Goal: Transaction & Acquisition: Purchase product/service

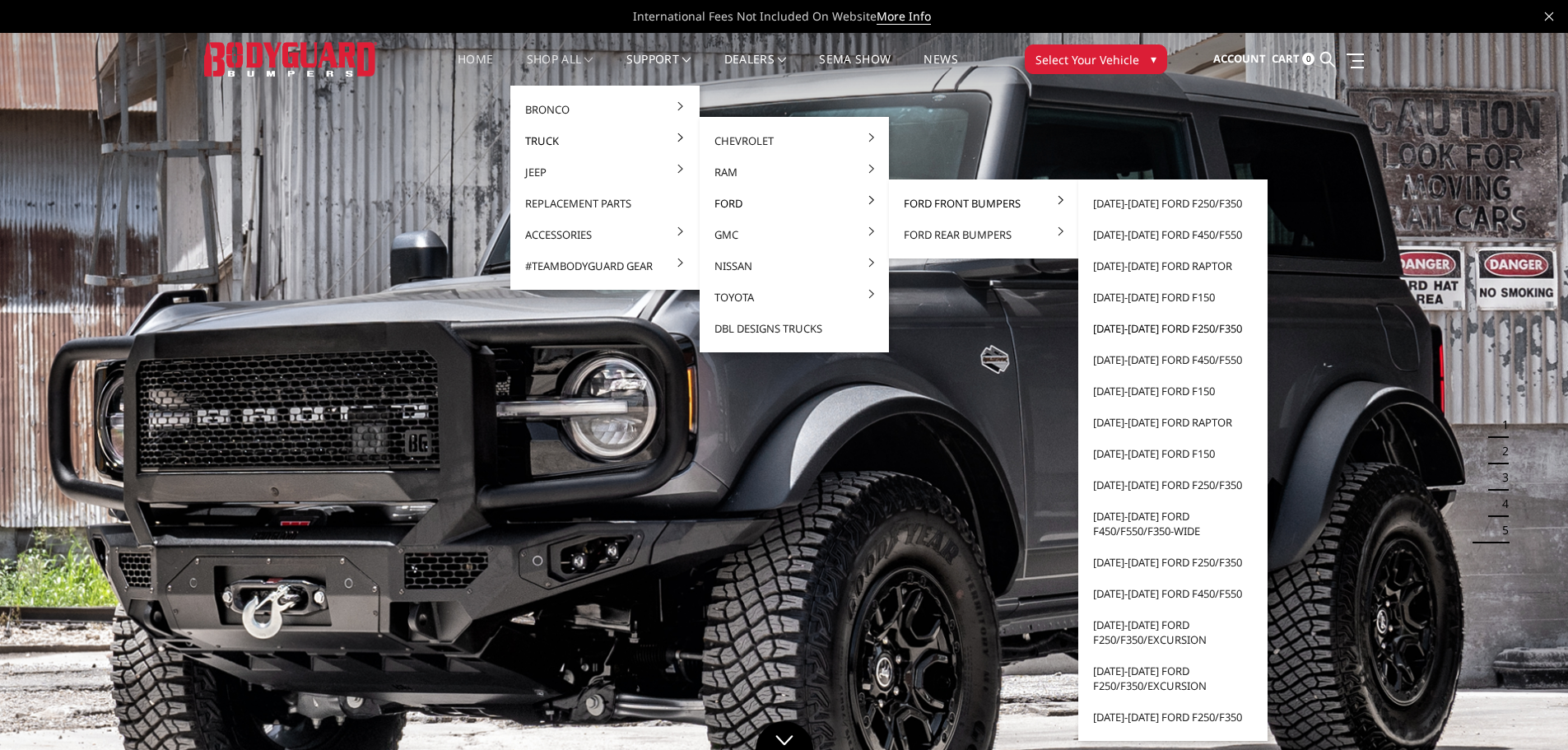
click at [1163, 329] on link "[DATE]-[DATE] Ford F250/F350" at bounding box center [1173, 329] width 176 height 31
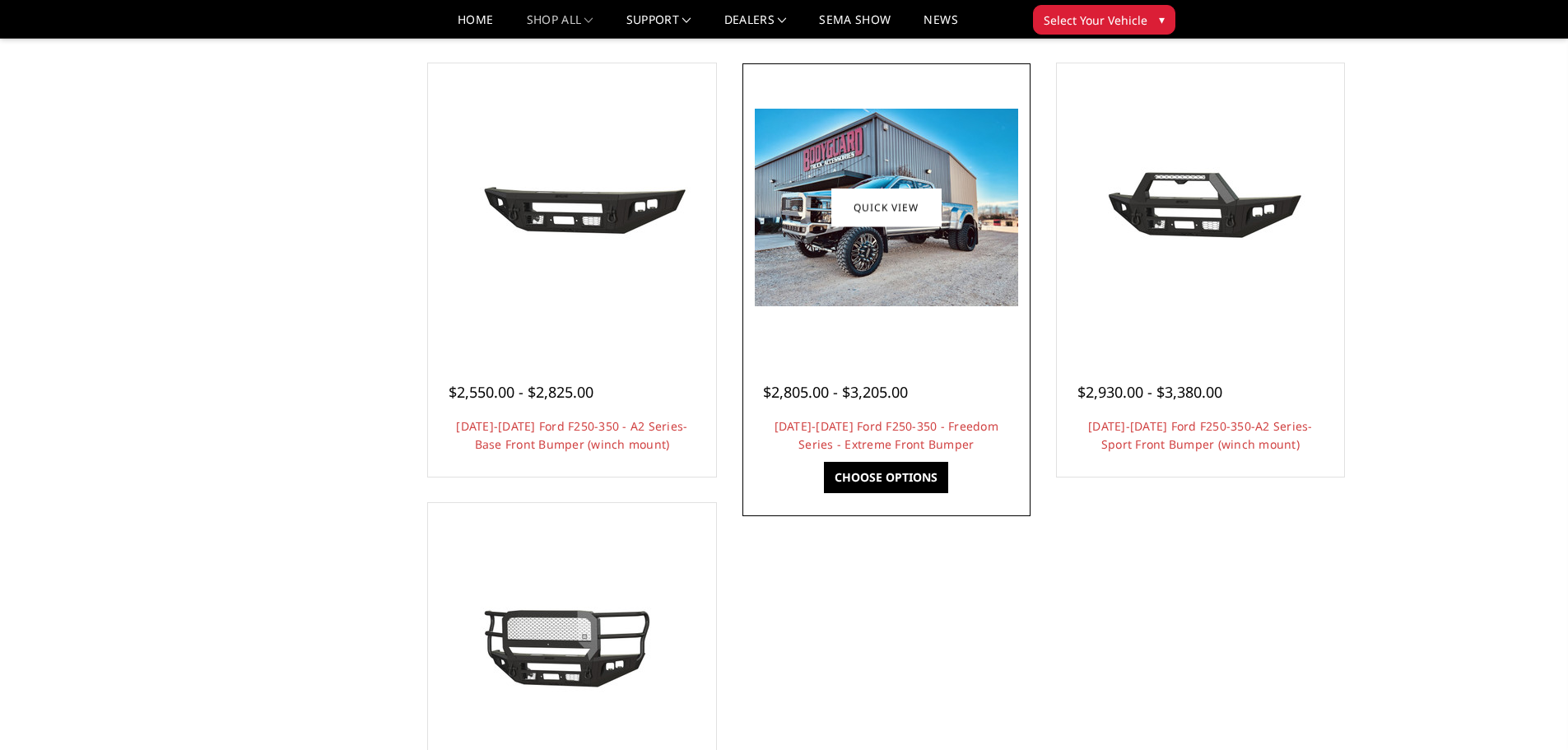
scroll to position [988, 0]
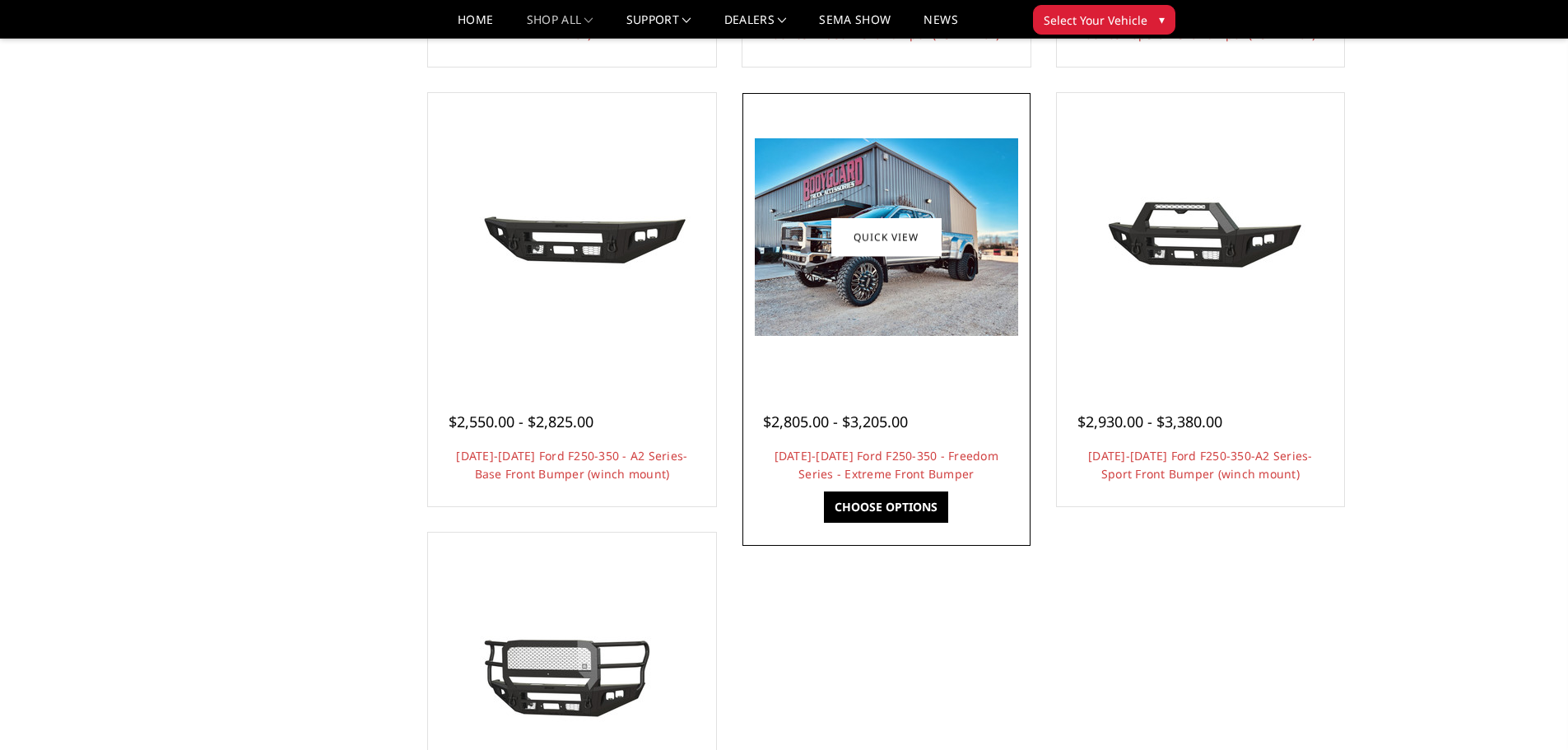
click at [812, 281] on img at bounding box center [886, 237] width 264 height 197
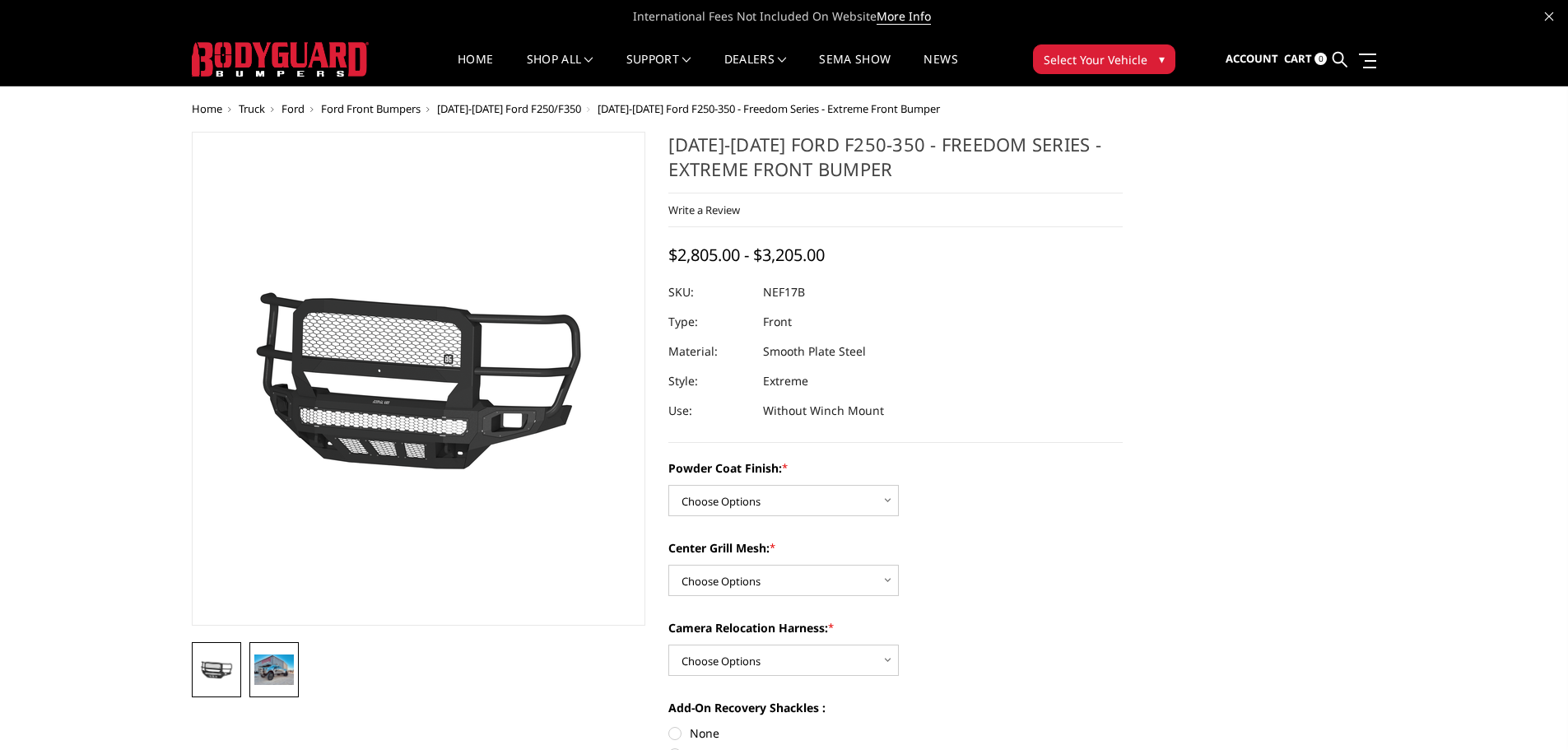
click at [278, 664] on img at bounding box center [274, 670] width 40 height 29
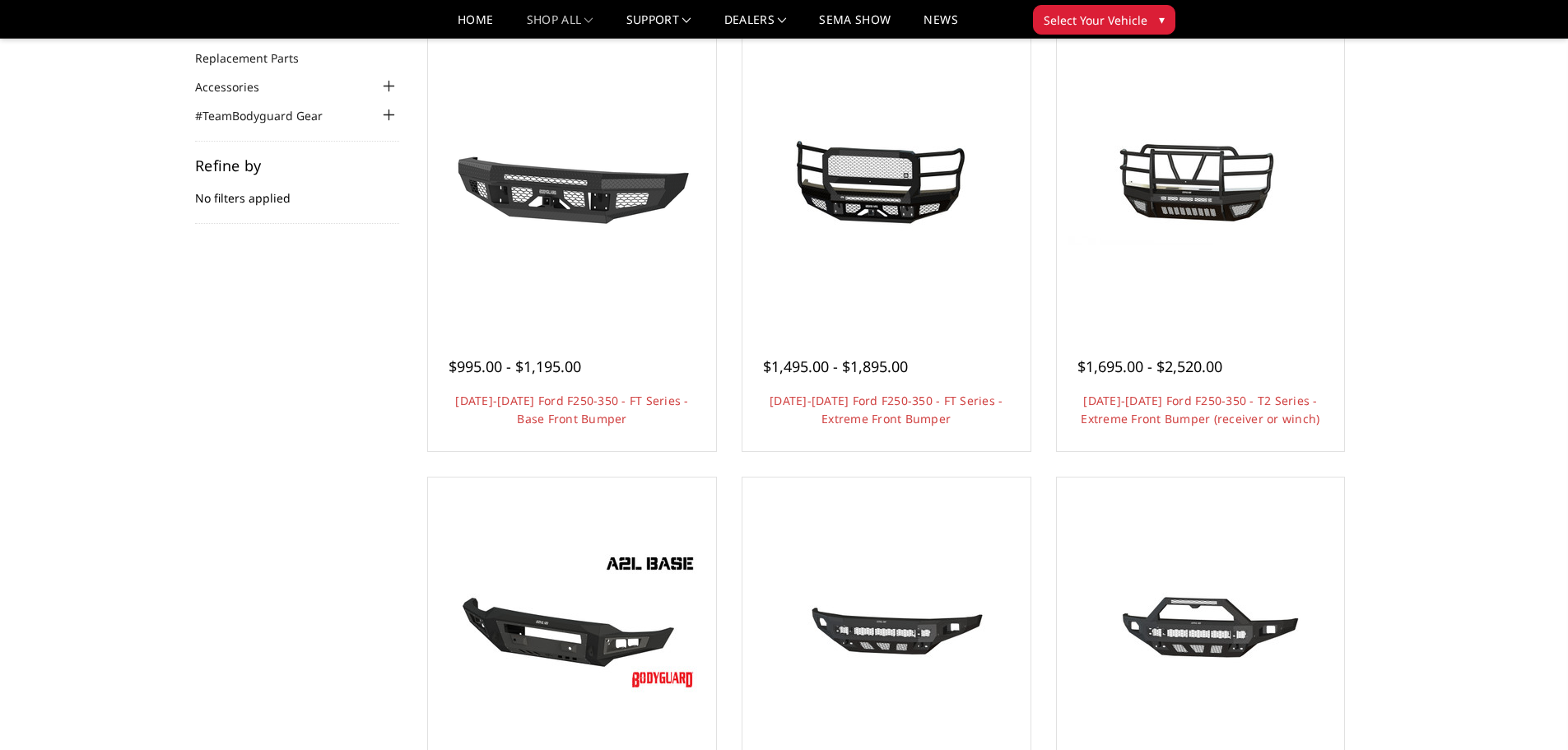
scroll to position [82, 0]
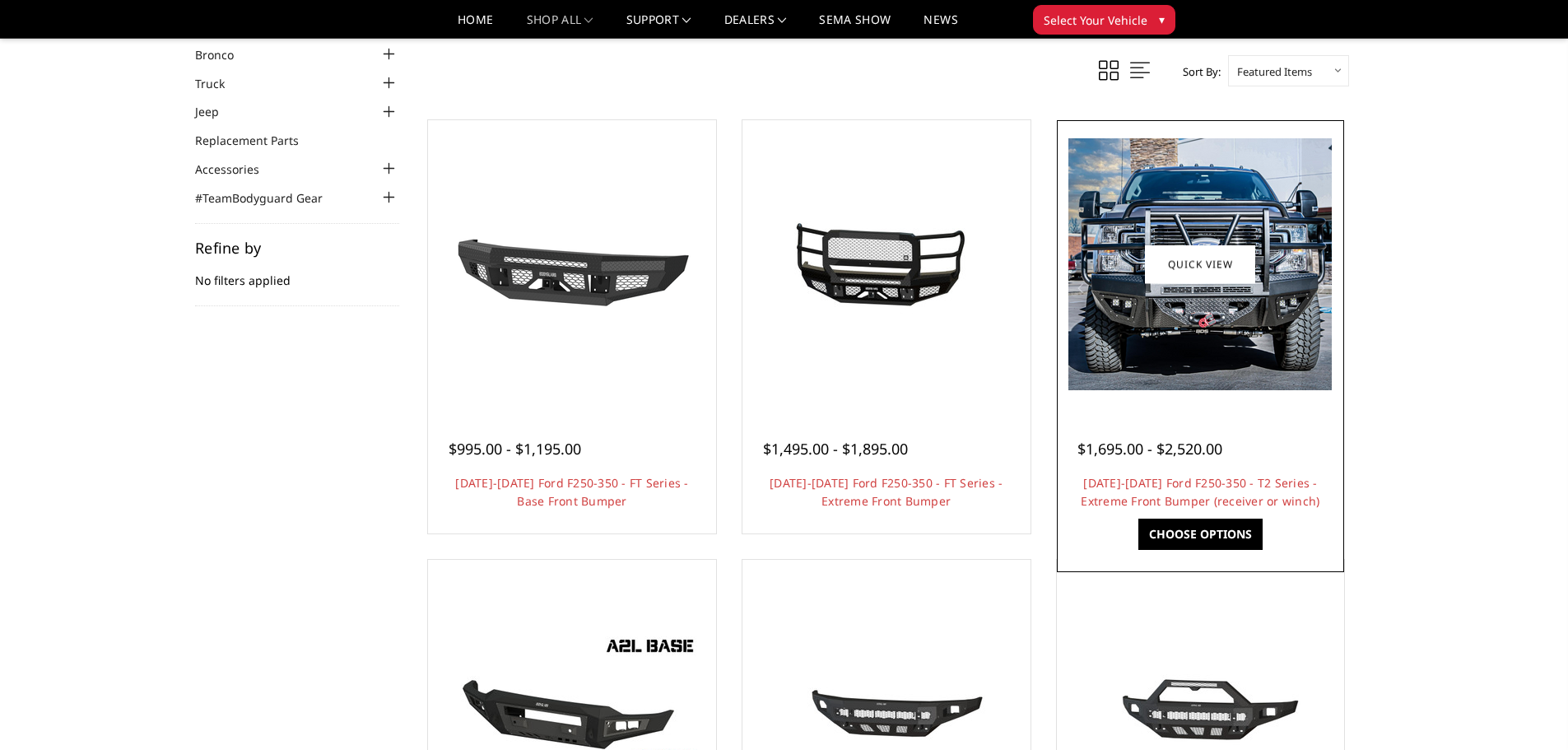
click at [1164, 225] on img at bounding box center [1200, 264] width 264 height 252
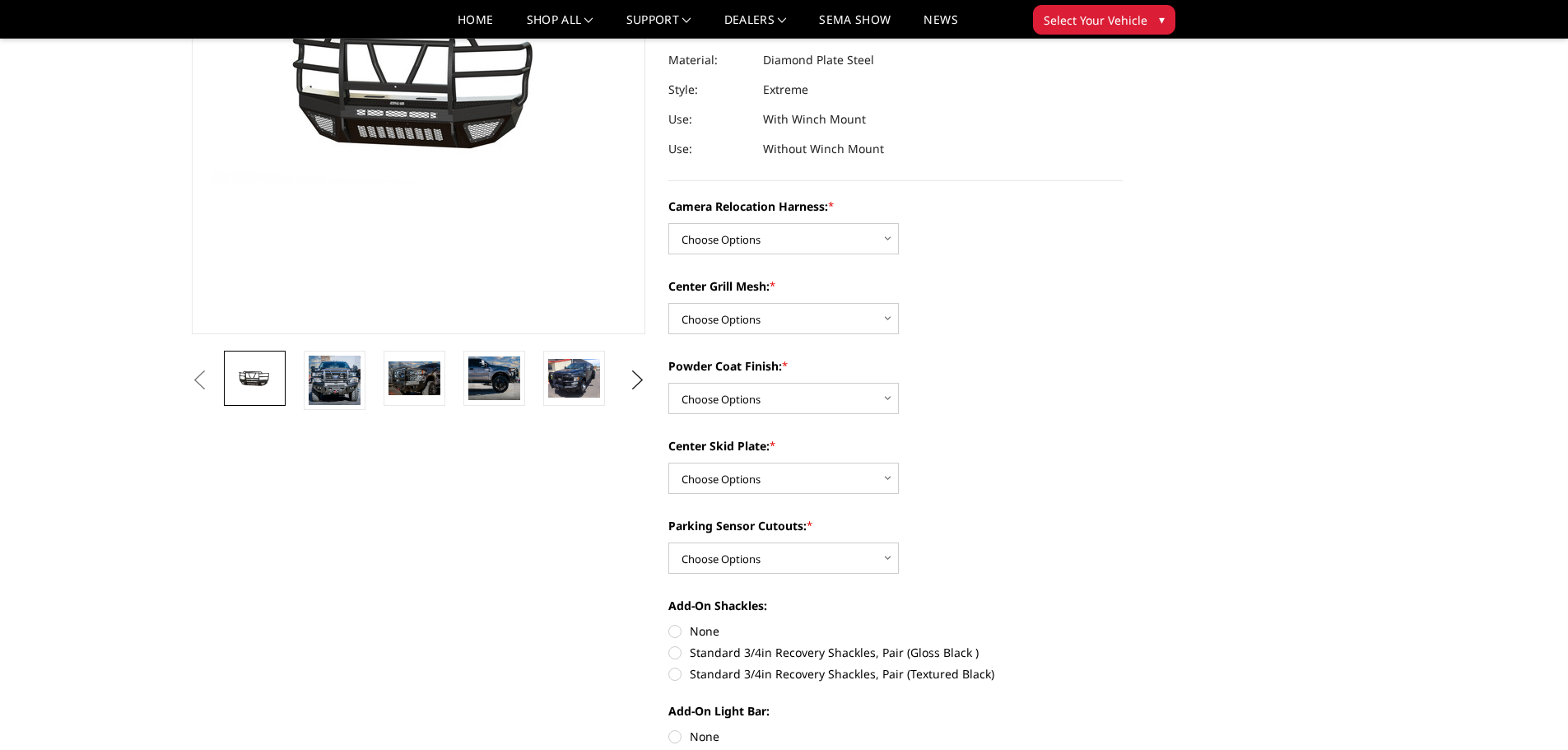
scroll to position [247, 0]
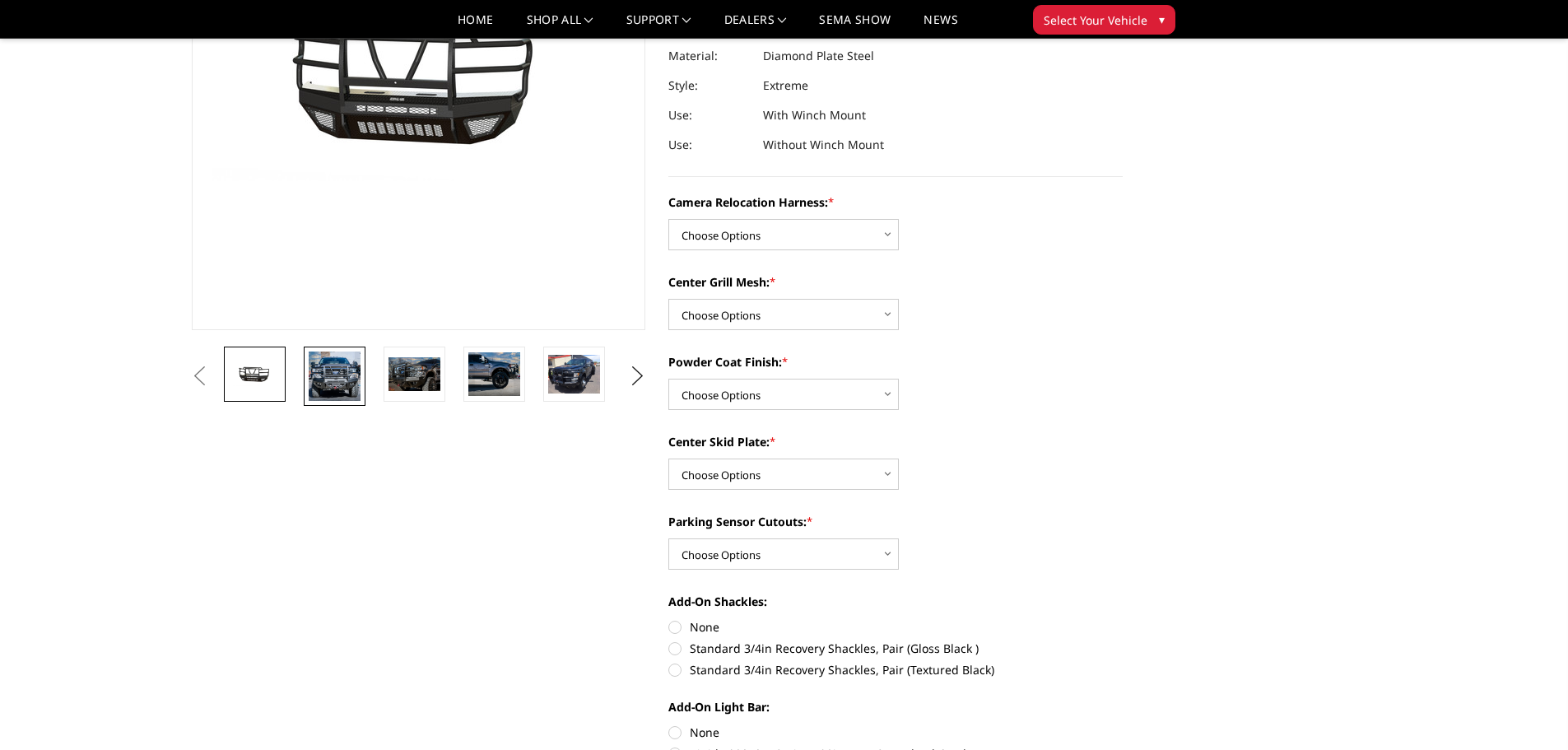
click at [329, 373] on img at bounding box center [335, 375] width 52 height 49
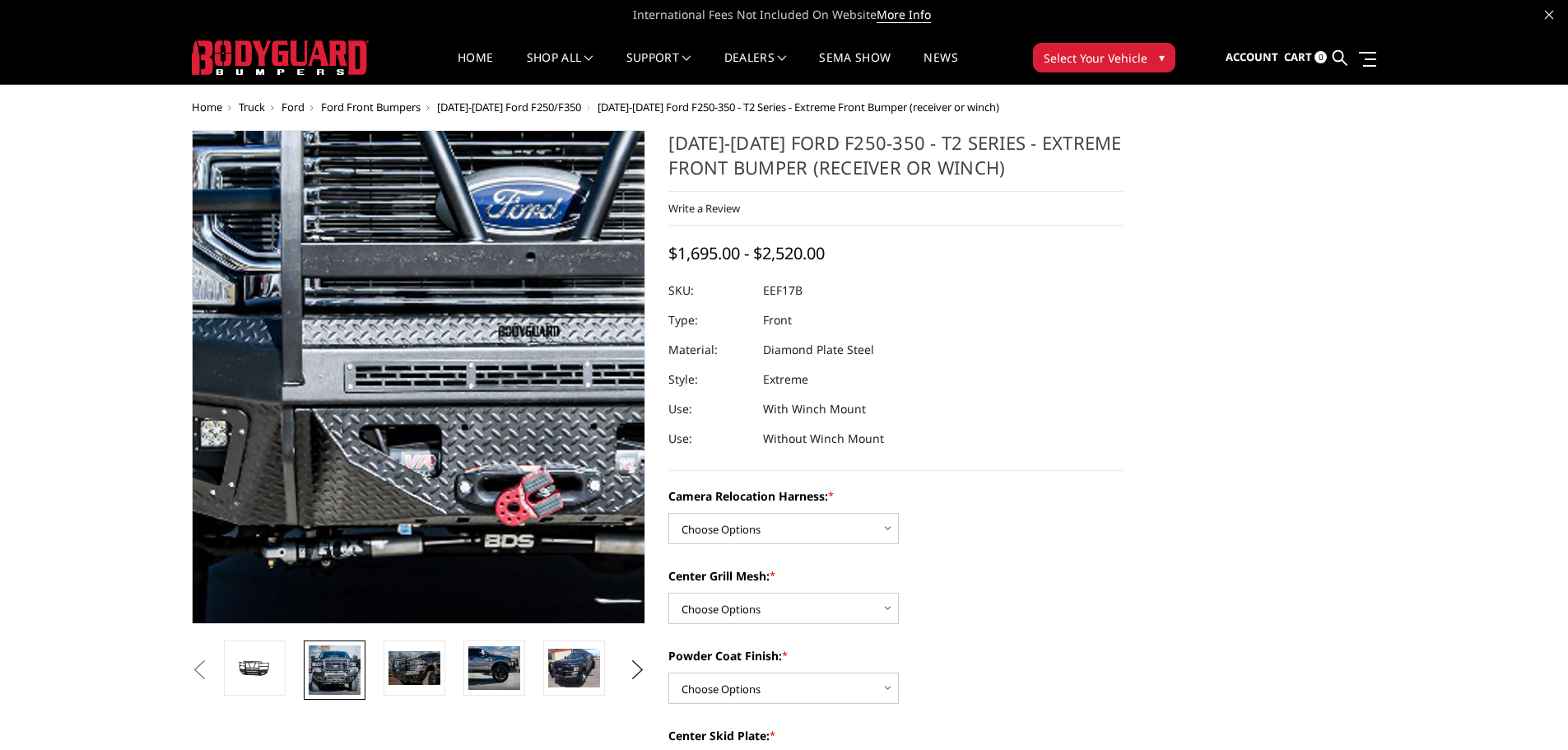
scroll to position [0, 0]
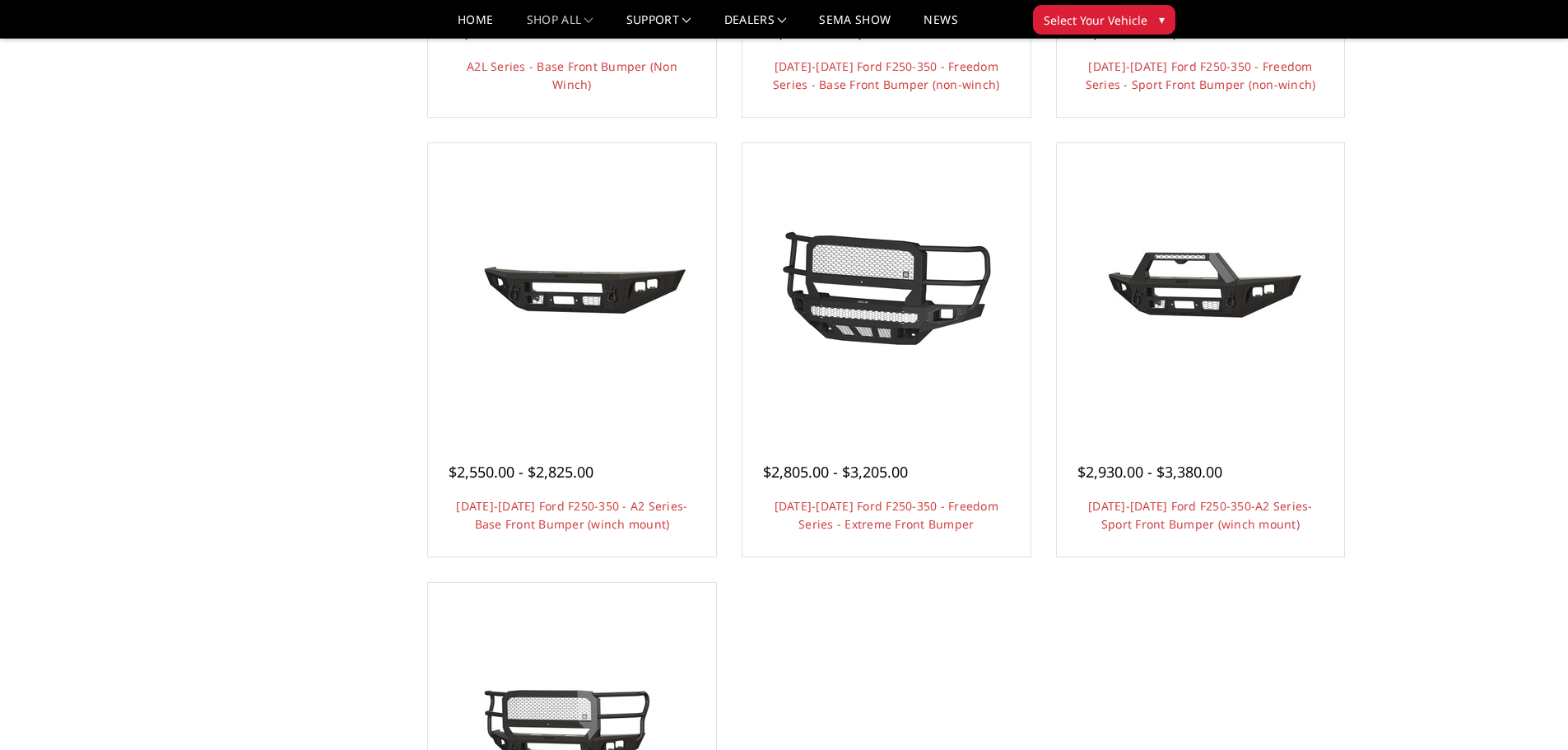
scroll to position [1070, 0]
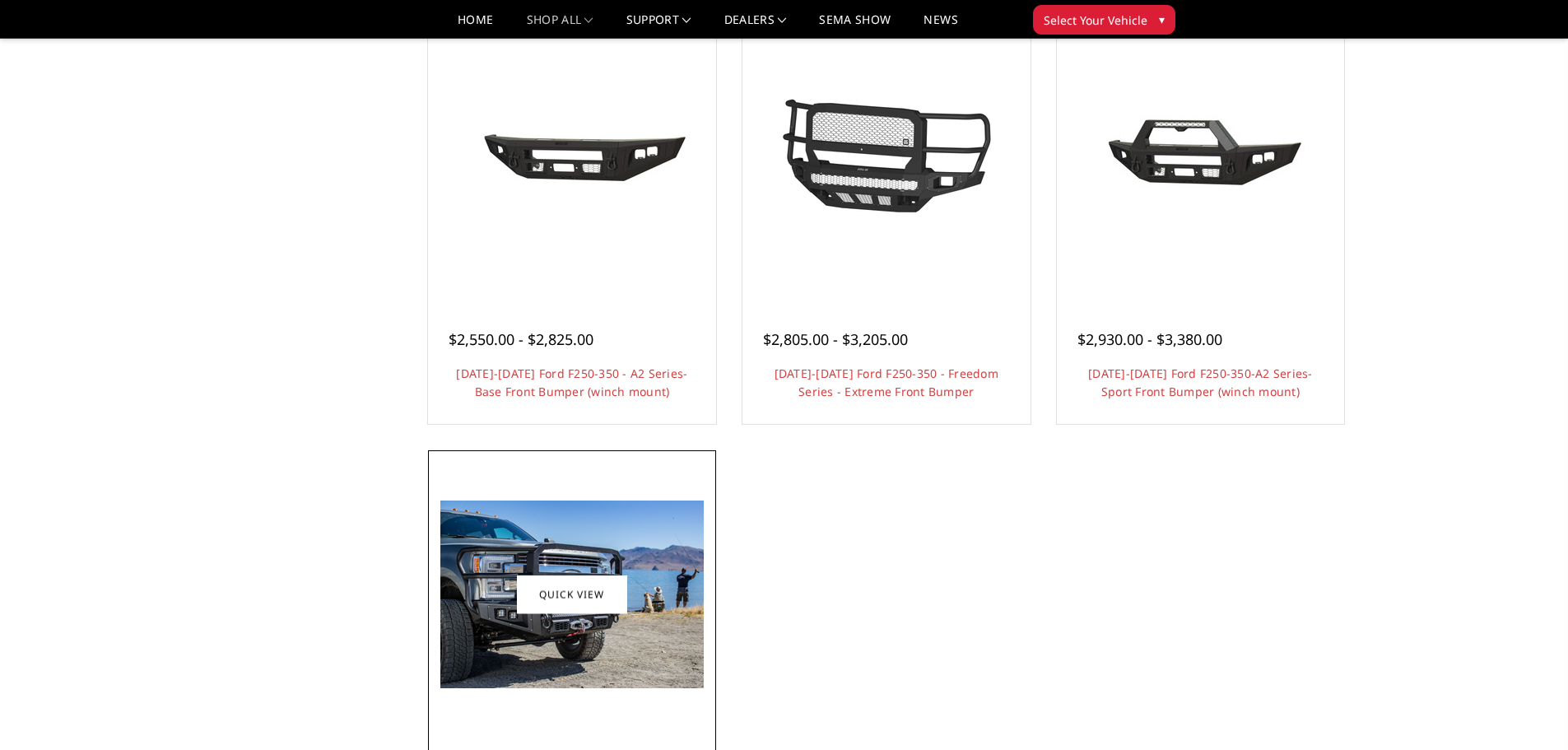
click at [628, 589] on img at bounding box center [572, 594] width 264 height 188
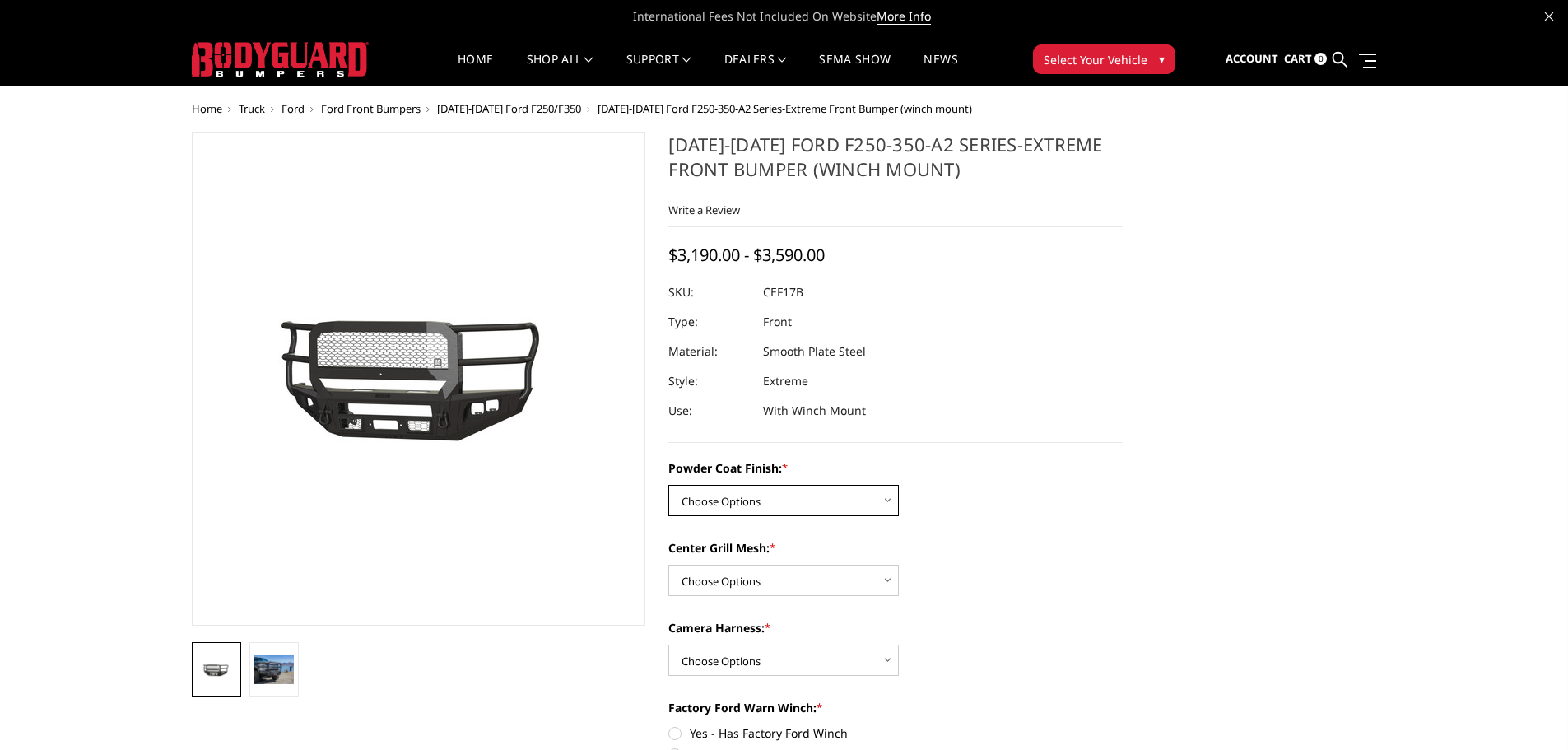
click at [807, 486] on select "Choose Options Bare Metal Textured Black Powder Coat" at bounding box center [784, 501] width 230 height 31
click at [1059, 570] on div "Center Grill Mesh: * Choose Options With Center Grill Mesh Without Center Grill…" at bounding box center [895, 567] width 454 height 57
click at [862, 491] on select "Choose Options Bare Metal Textured Black Powder Coat" at bounding box center [784, 501] width 230 height 31
select select "4774"
click at [669, 485] on select "Choose Options Bare Metal Textured Black Powder Coat" at bounding box center [784, 501] width 230 height 31
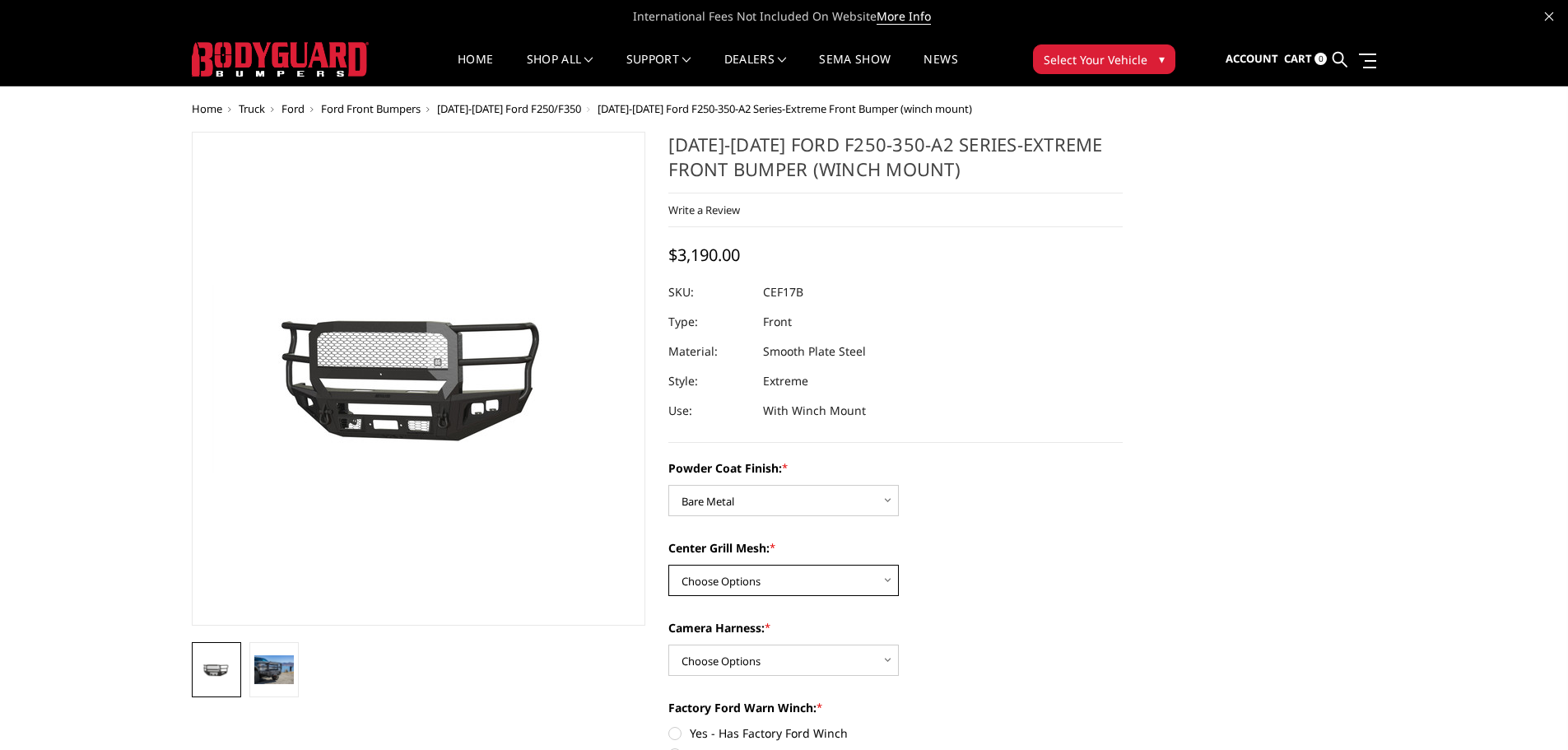
click at [806, 576] on select "Choose Options With Center Grill Mesh Without Center Grill Mesh" at bounding box center [784, 580] width 230 height 31
select select "4777"
click at [669, 565] on select "Choose Options With Center Grill Mesh Without Center Grill Mesh" at bounding box center [784, 580] width 230 height 31
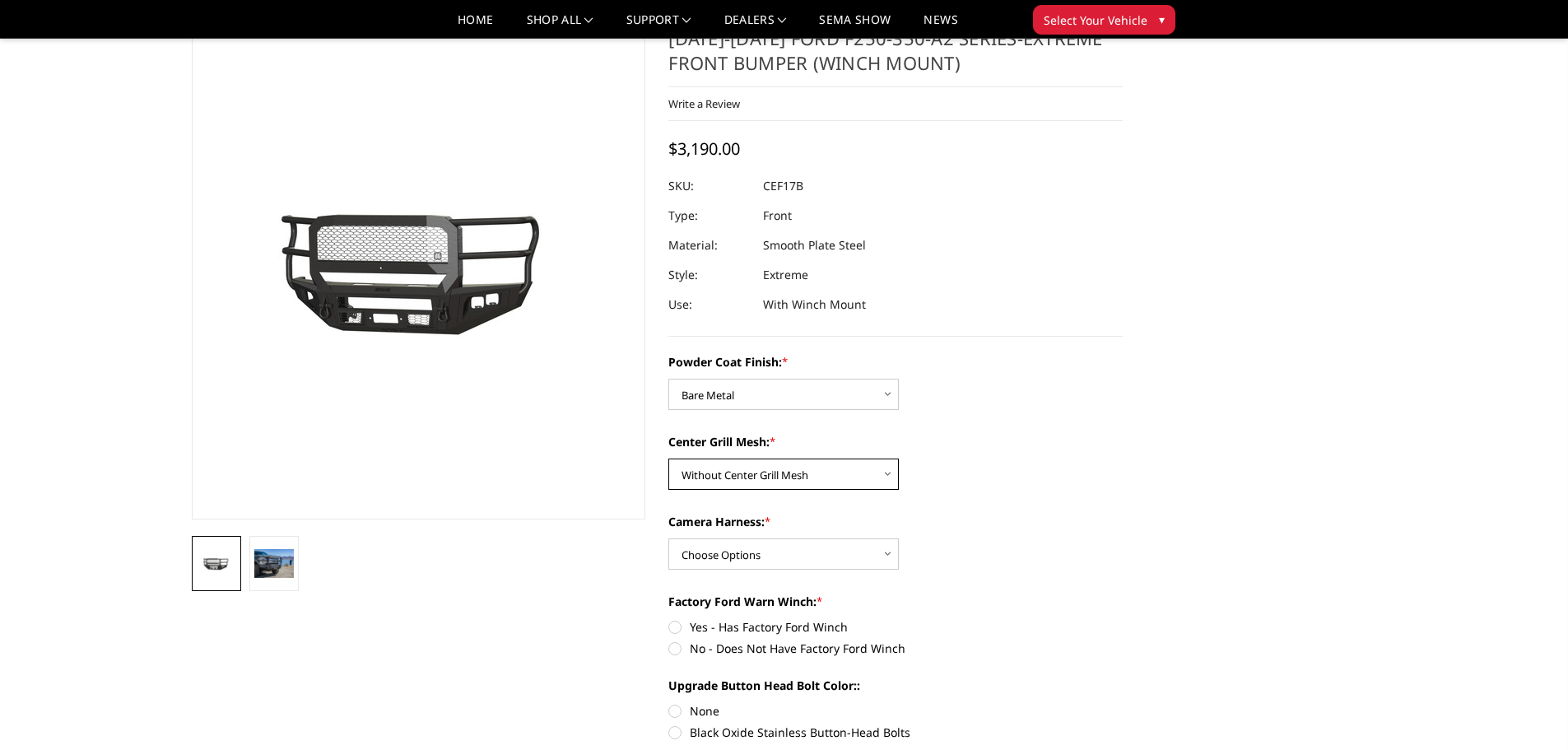
scroll to position [82, 0]
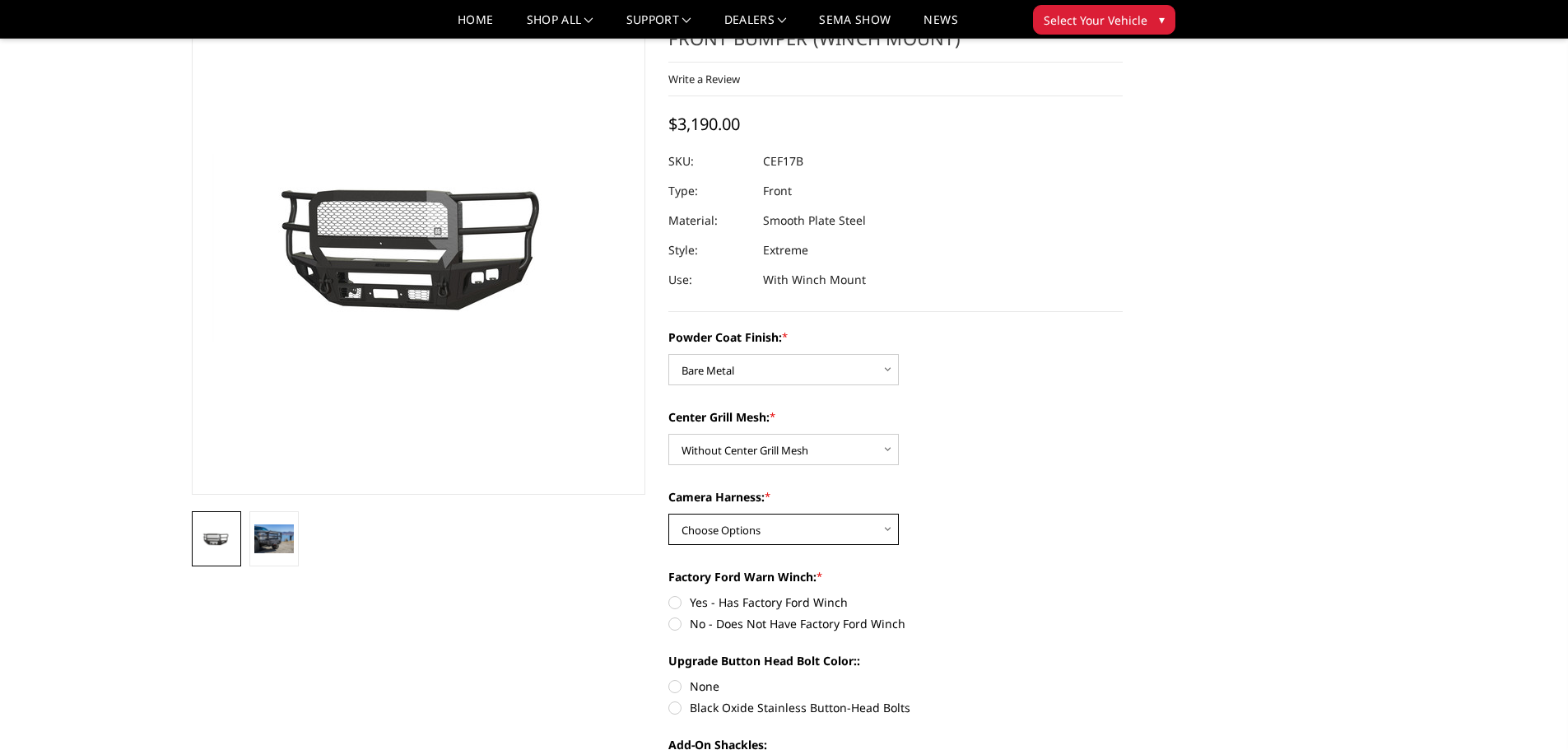
click at [699, 533] on select "Choose Options WITH Camera Harness WITHOUT Camera Harness" at bounding box center [784, 529] width 230 height 31
select select "4779"
click at [669, 514] on select "Choose Options WITH Camera Harness WITHOUT Camera Harness" at bounding box center [784, 529] width 230 height 31
click at [675, 625] on label "No - Does Not Have Factory Ford Winch" at bounding box center [895, 624] width 454 height 17
click at [1123, 594] on input "No - Does Not Have Factory Ford Winch" at bounding box center [1123, 593] width 1 height 1
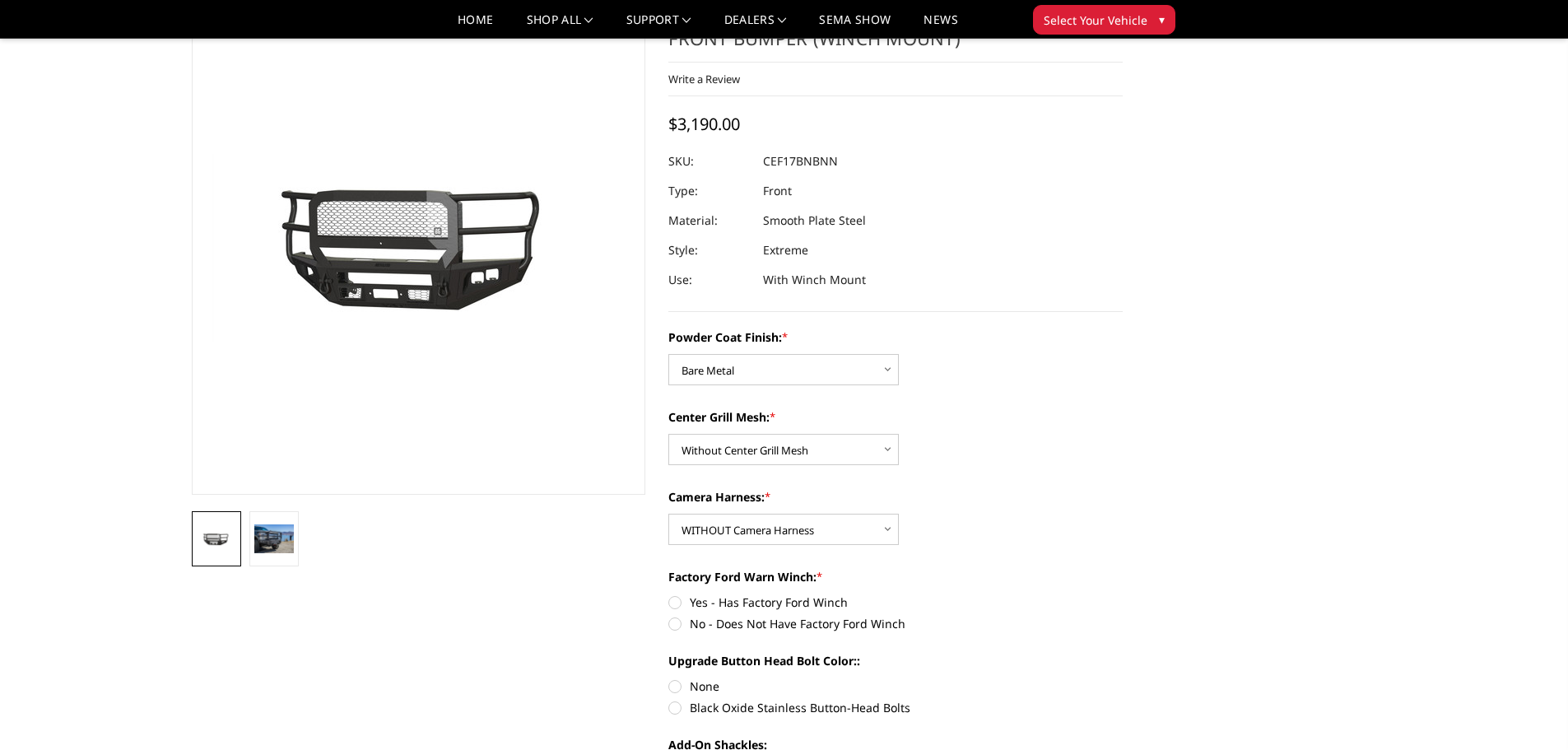
radio input "true"
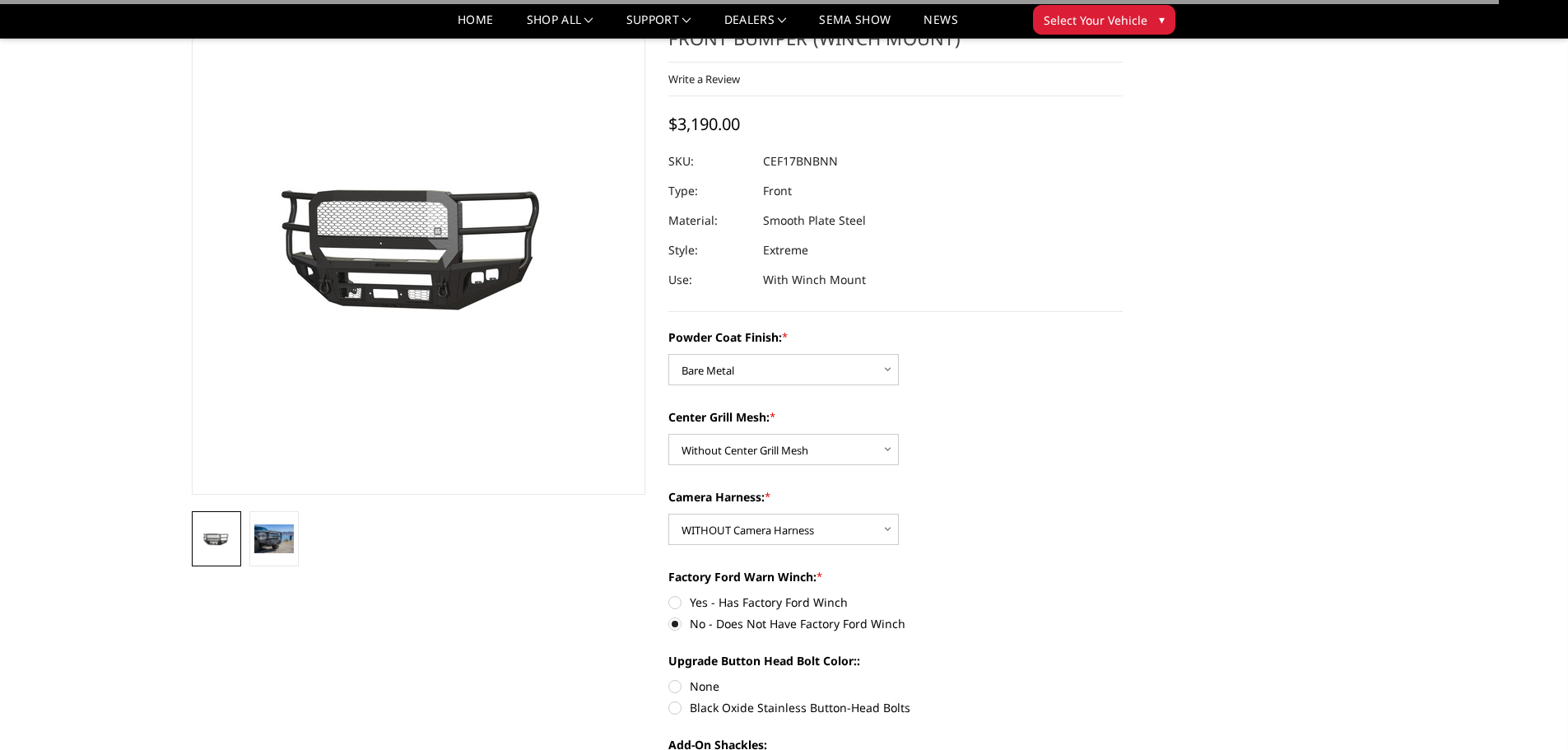
scroll to position [164, 0]
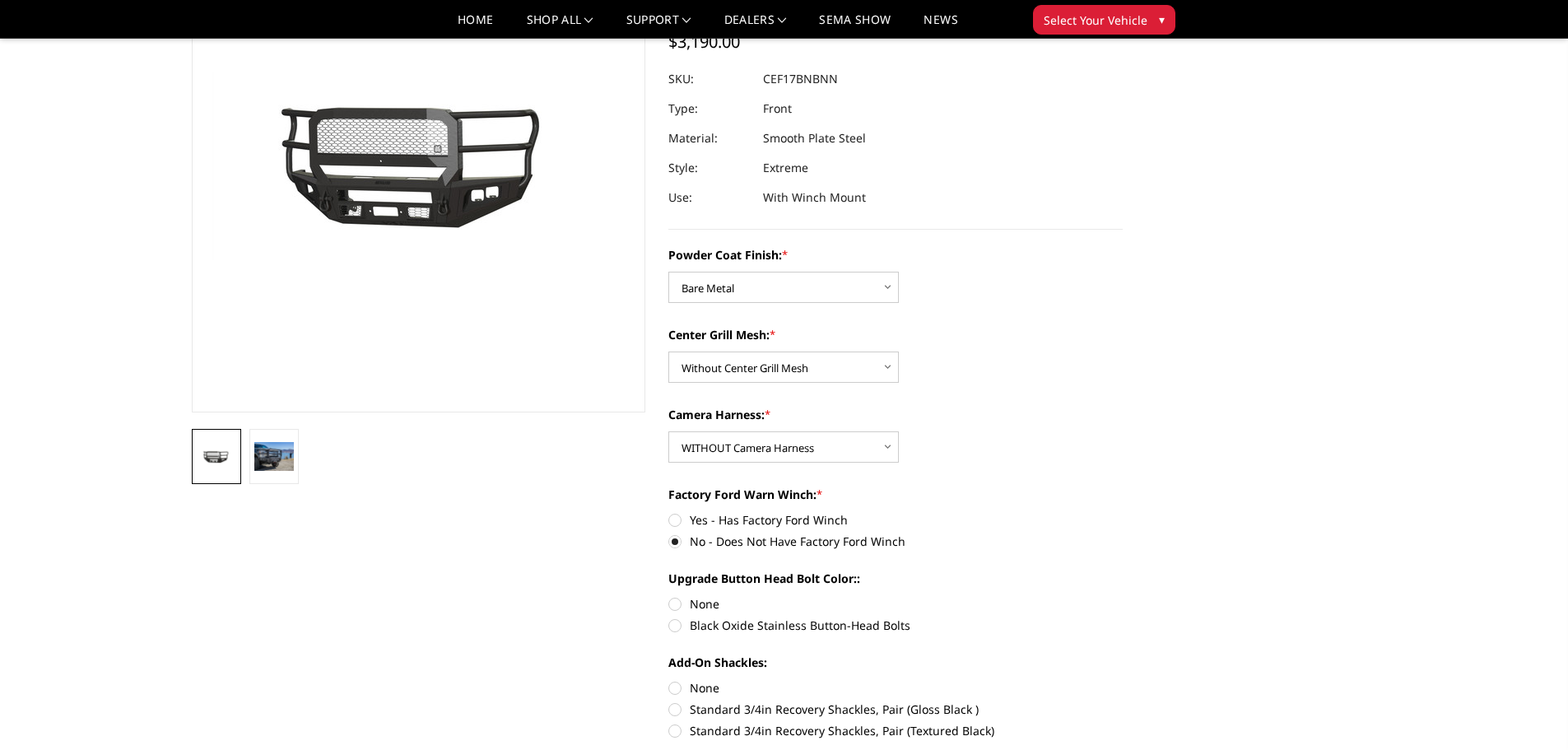
click at [678, 595] on label "None" at bounding box center [895, 604] width 454 height 17
click at [669, 595] on input "None" at bounding box center [669, 595] width 1 height 1
radio input "true"
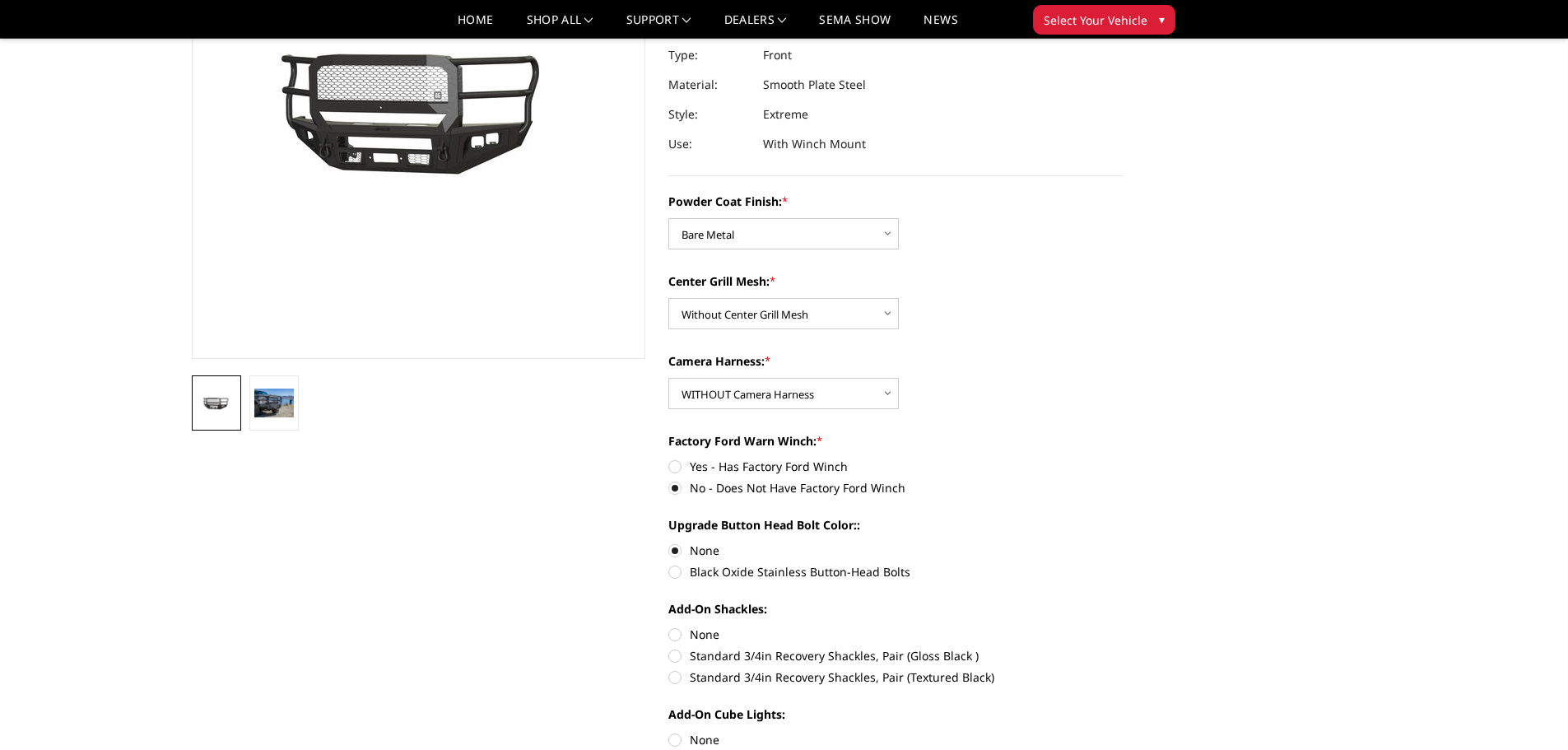
scroll to position [247, 0]
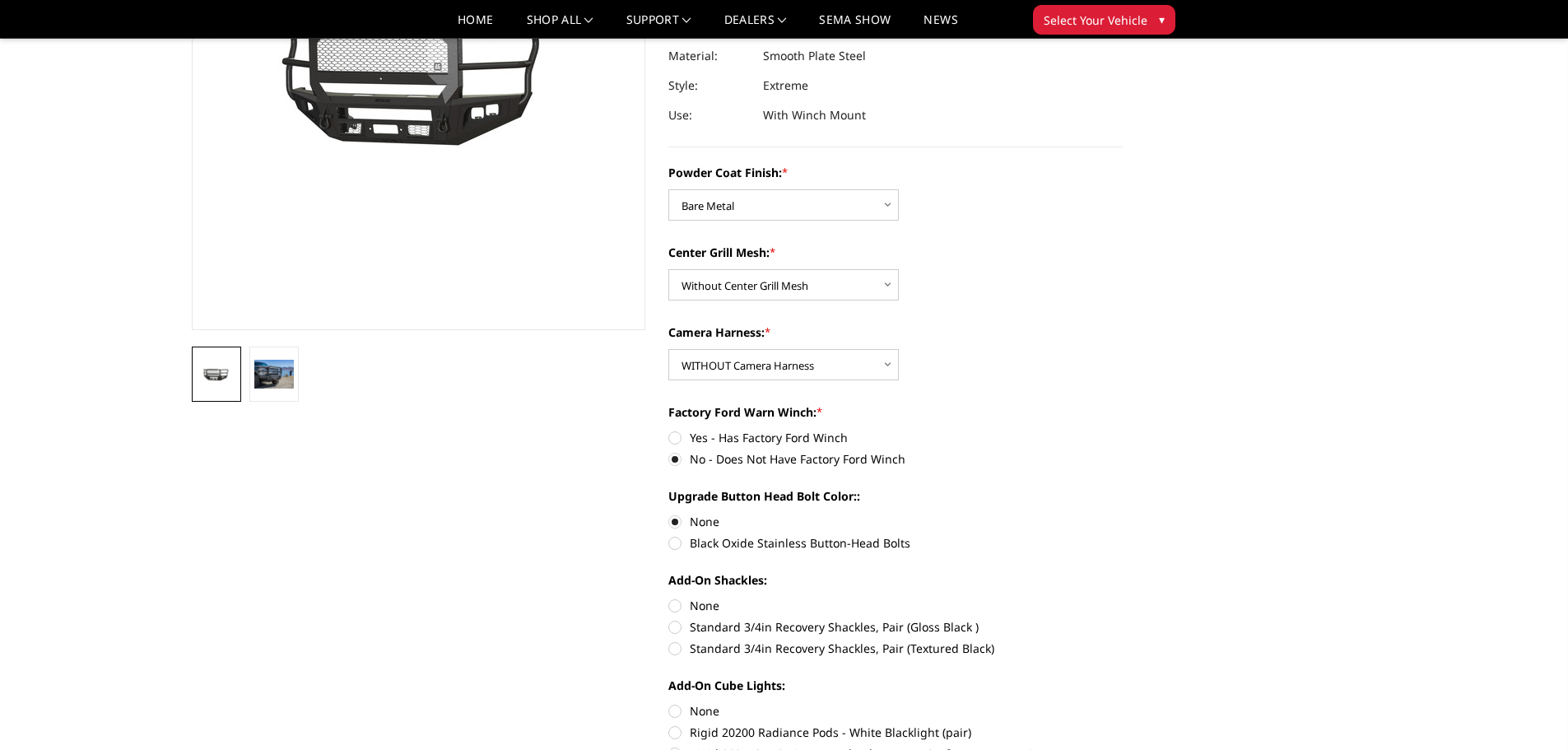
click at [672, 606] on label "None" at bounding box center [895, 606] width 454 height 17
click at [669, 598] on input "None" at bounding box center [669, 597] width 1 height 1
radio input "true"
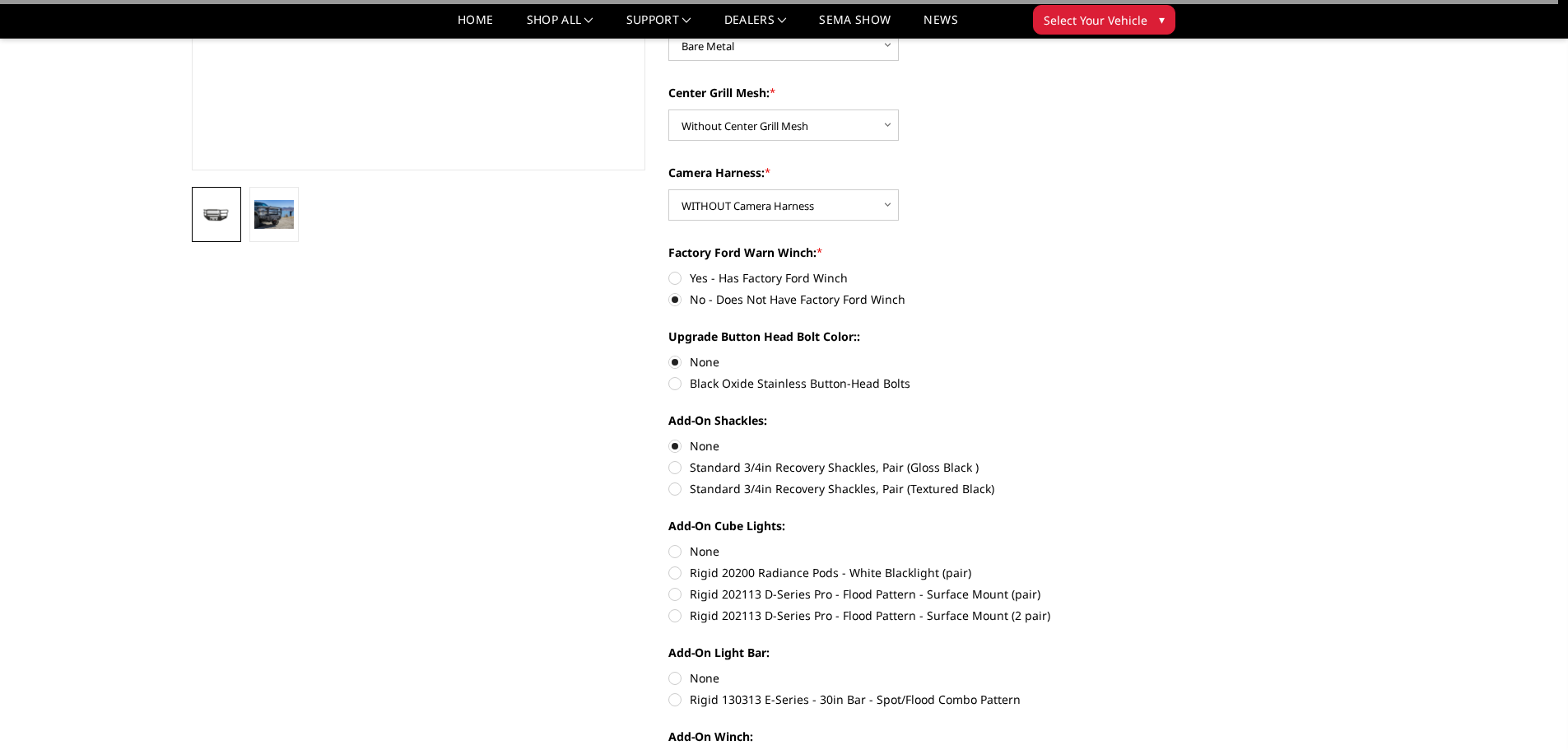
scroll to position [412, 0]
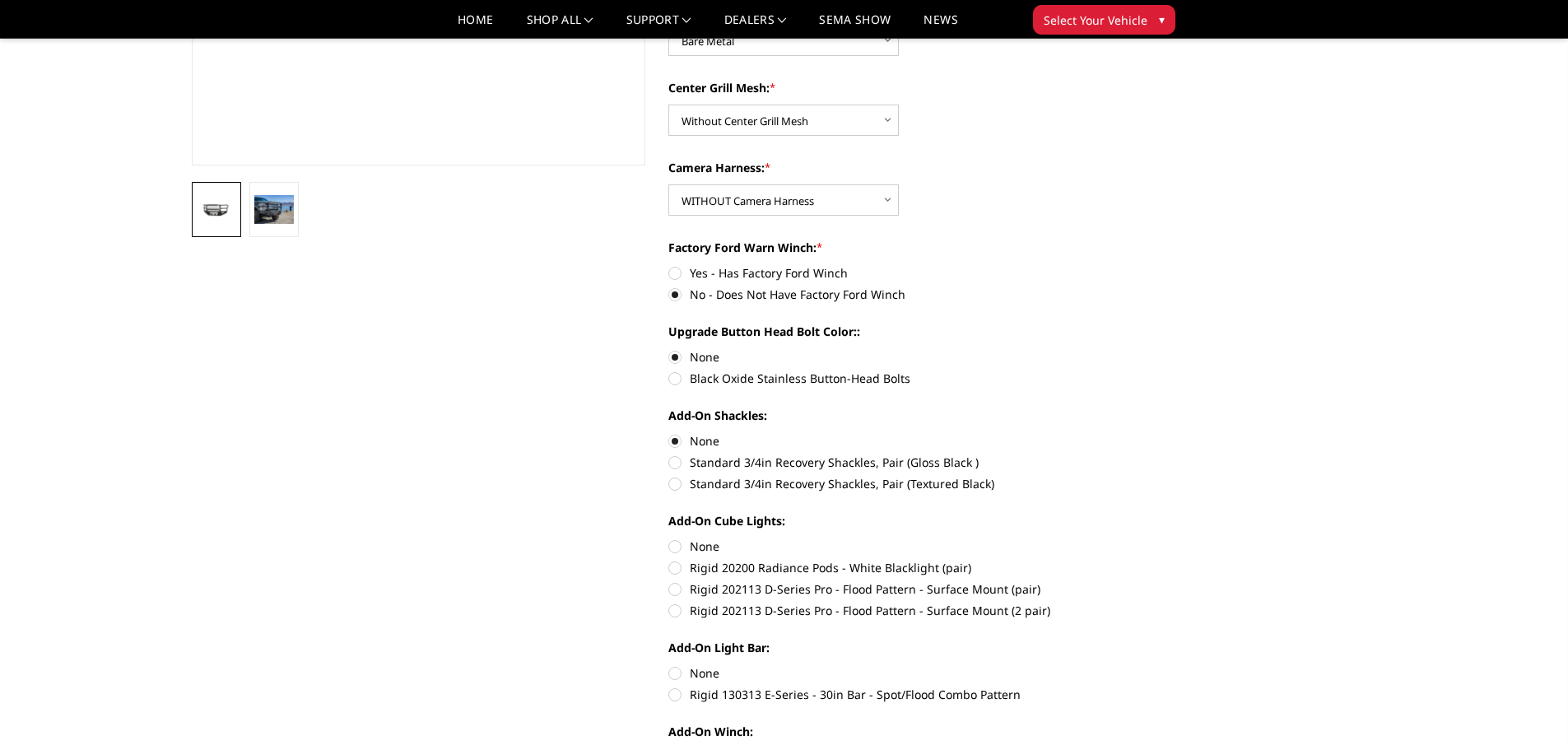
click at [673, 548] on label "None" at bounding box center [895, 546] width 454 height 17
click at [669, 538] on input "None" at bounding box center [669, 537] width 1 height 1
radio input "true"
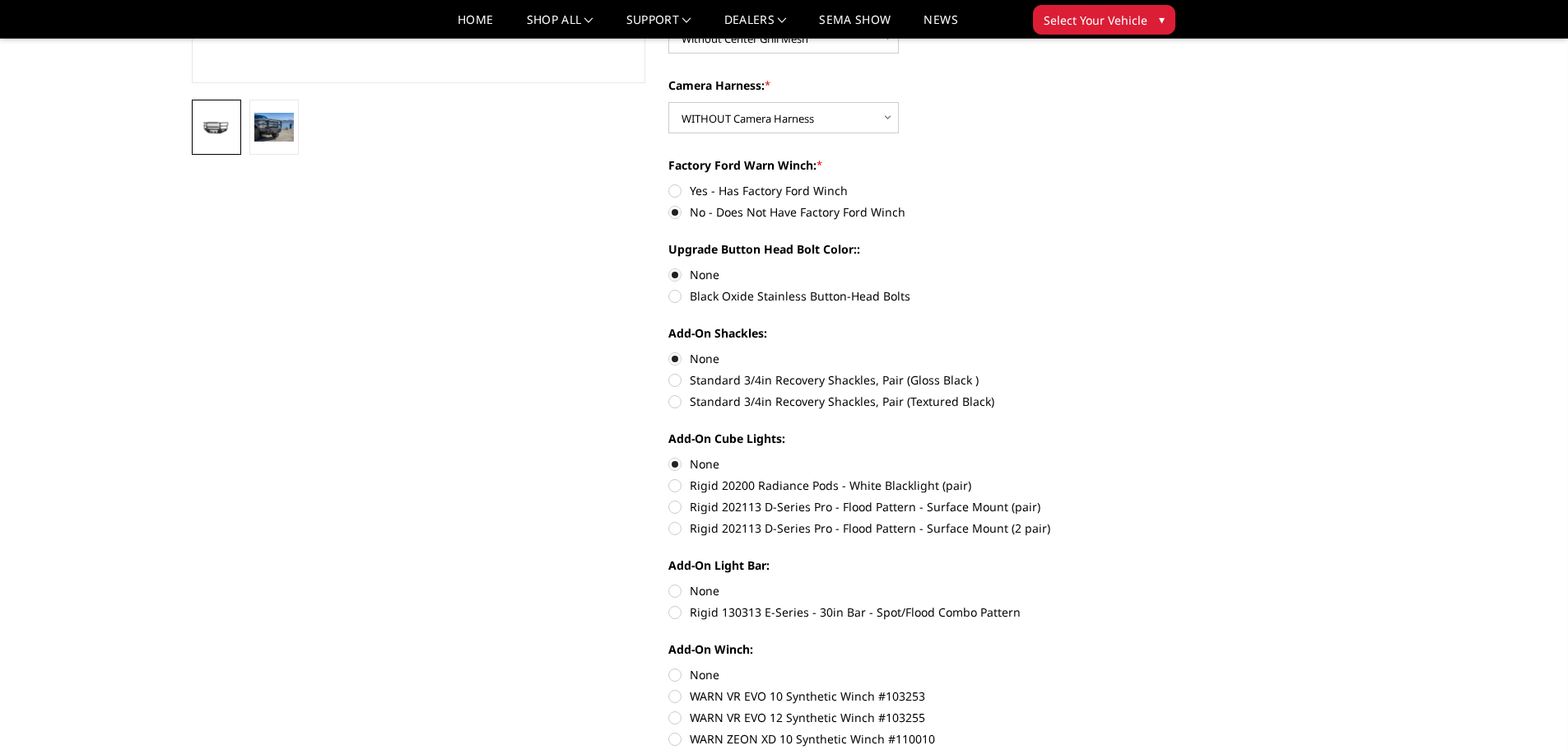
scroll to position [576, 0]
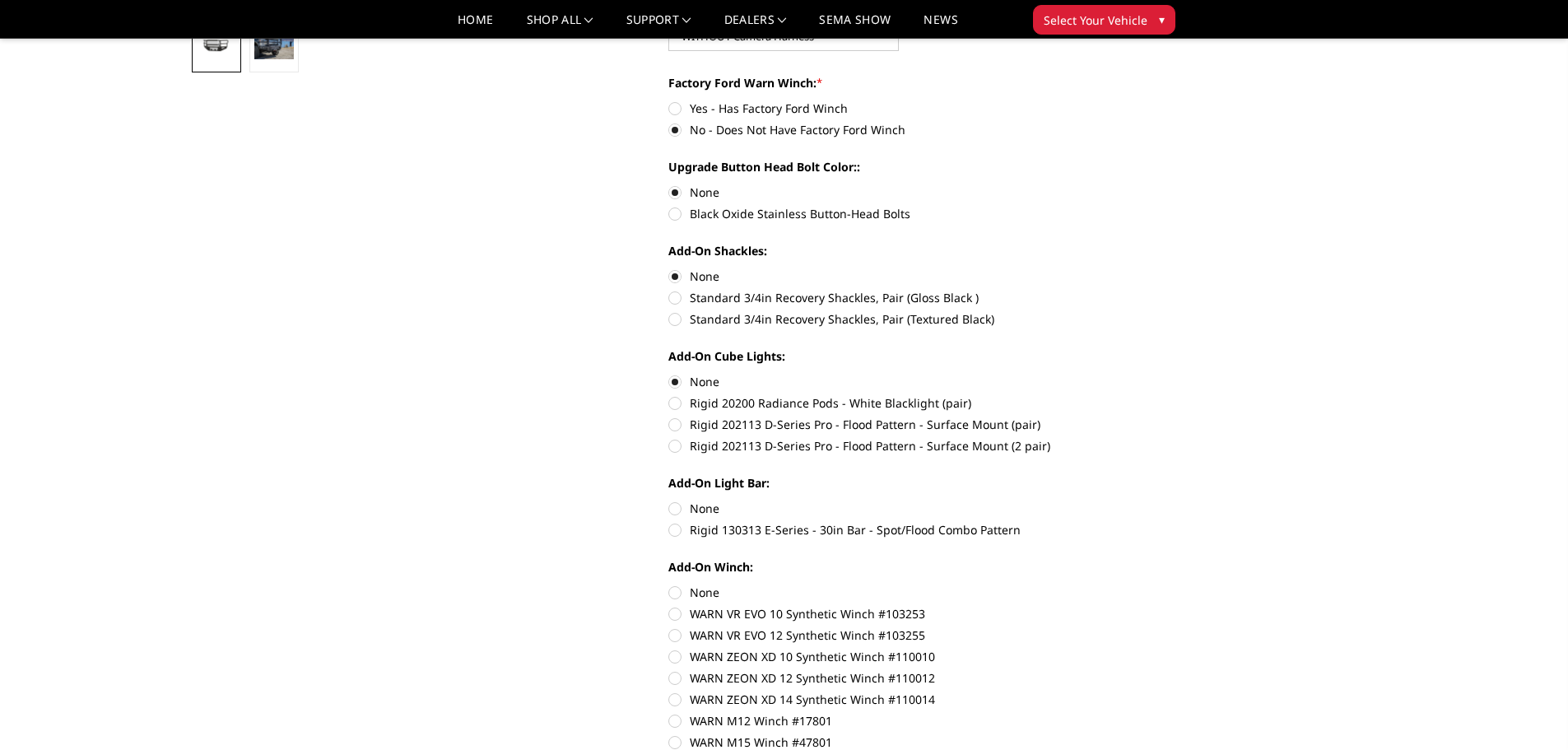
click at [676, 509] on label "None" at bounding box center [895, 509] width 454 height 17
click at [669, 501] on input "None" at bounding box center [669, 500] width 1 height 1
radio input "true"
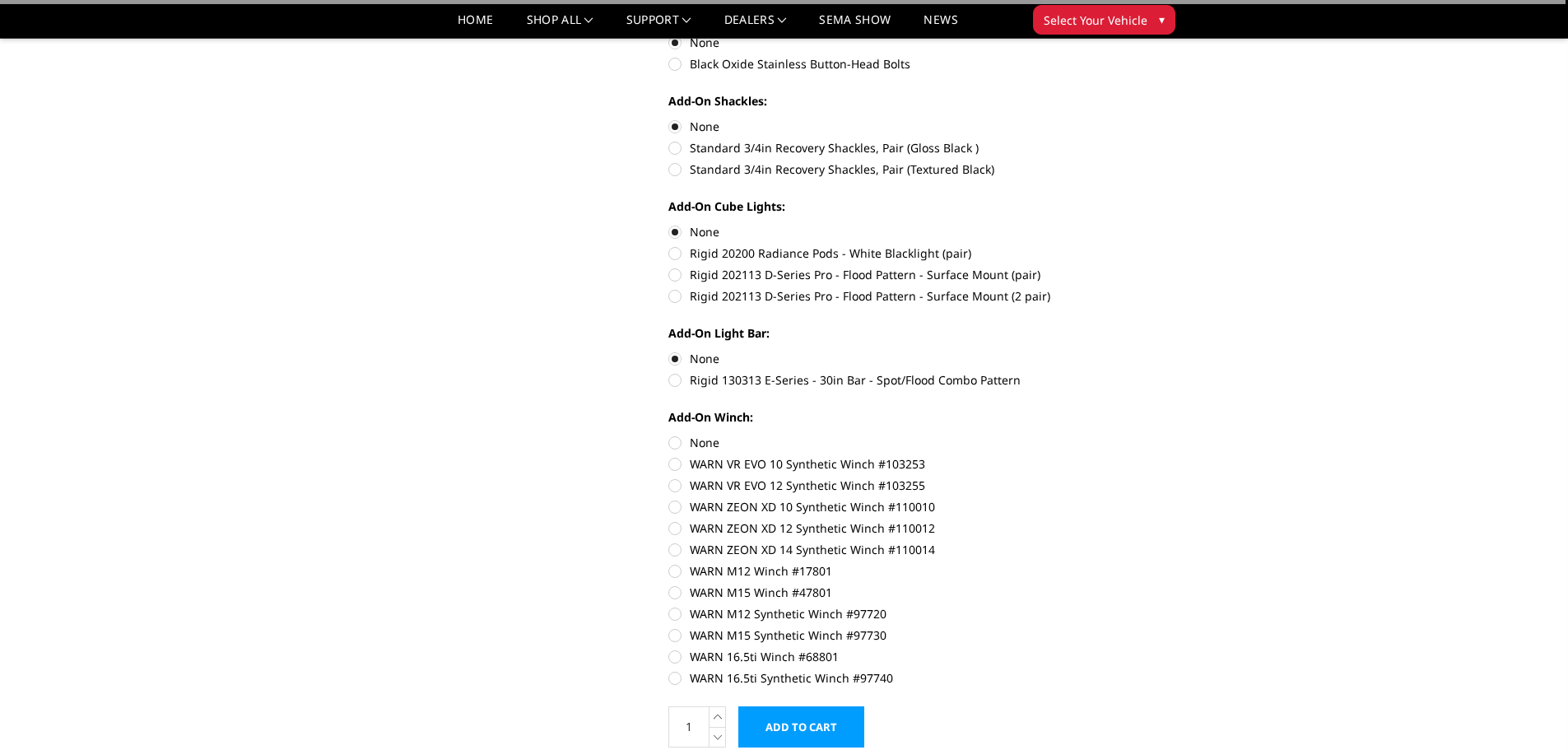
scroll to position [740, 0]
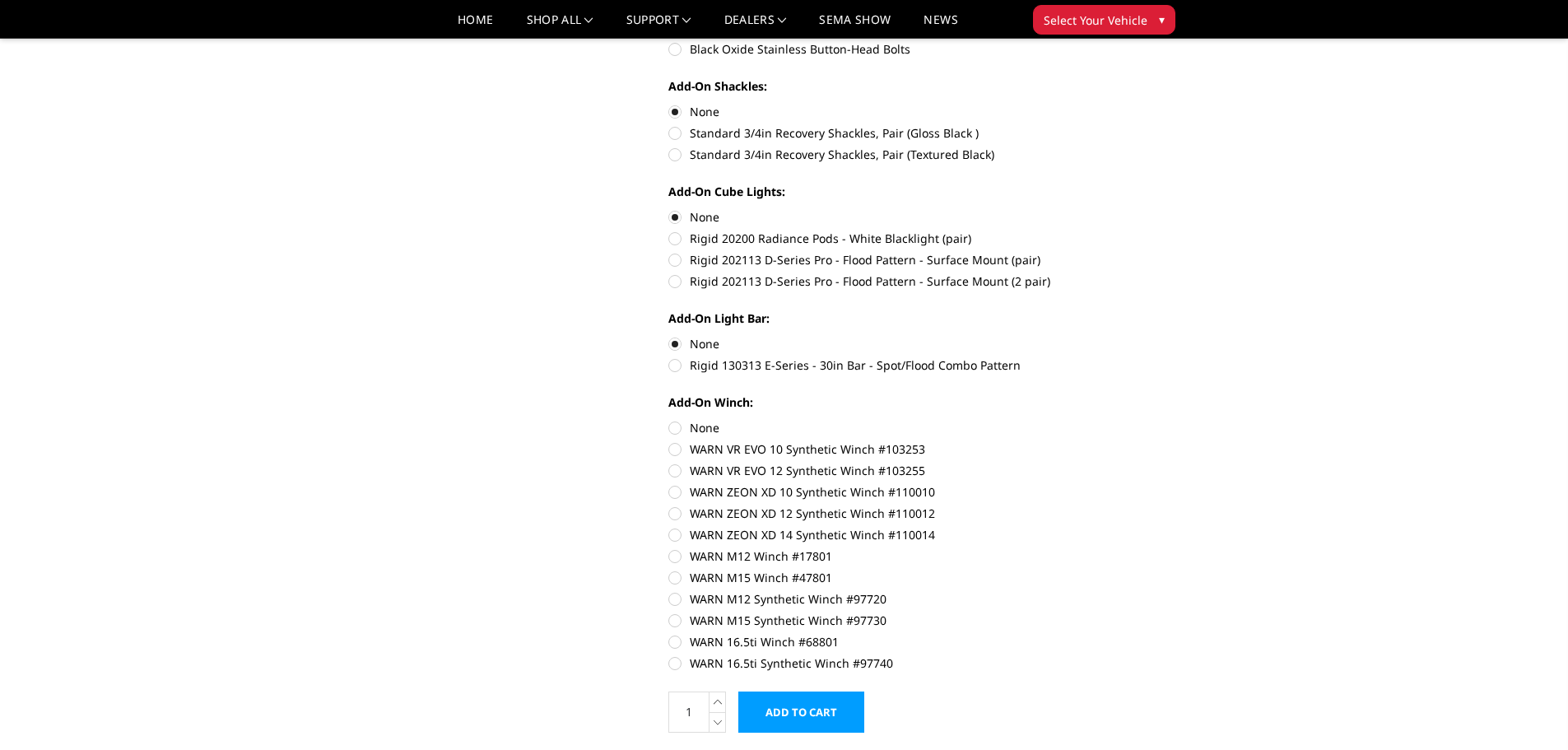
click at [673, 421] on label "None" at bounding box center [895, 427] width 454 height 17
click at [669, 420] on input "None" at bounding box center [669, 419] width 1 height 1
radio input "true"
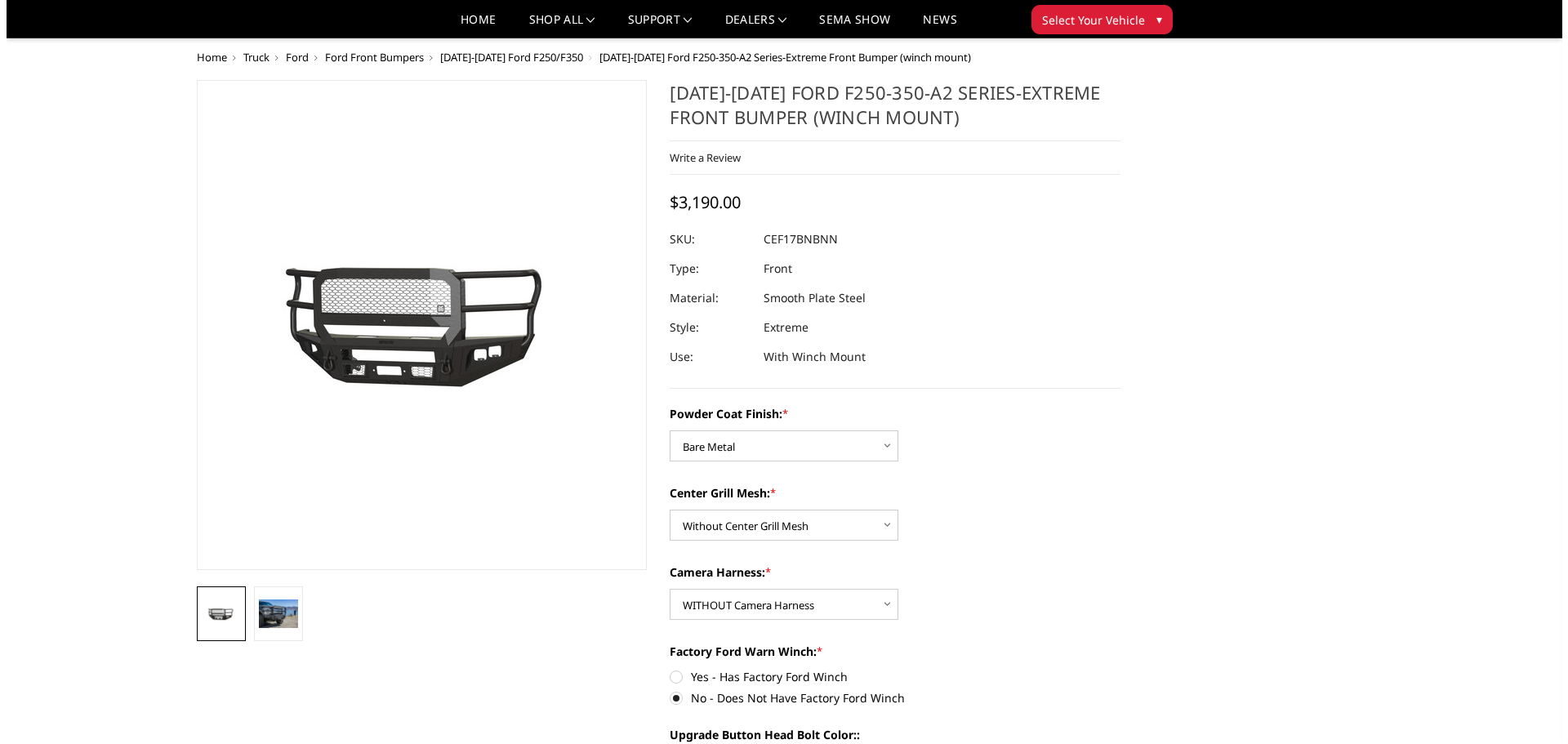
scroll to position [0, 0]
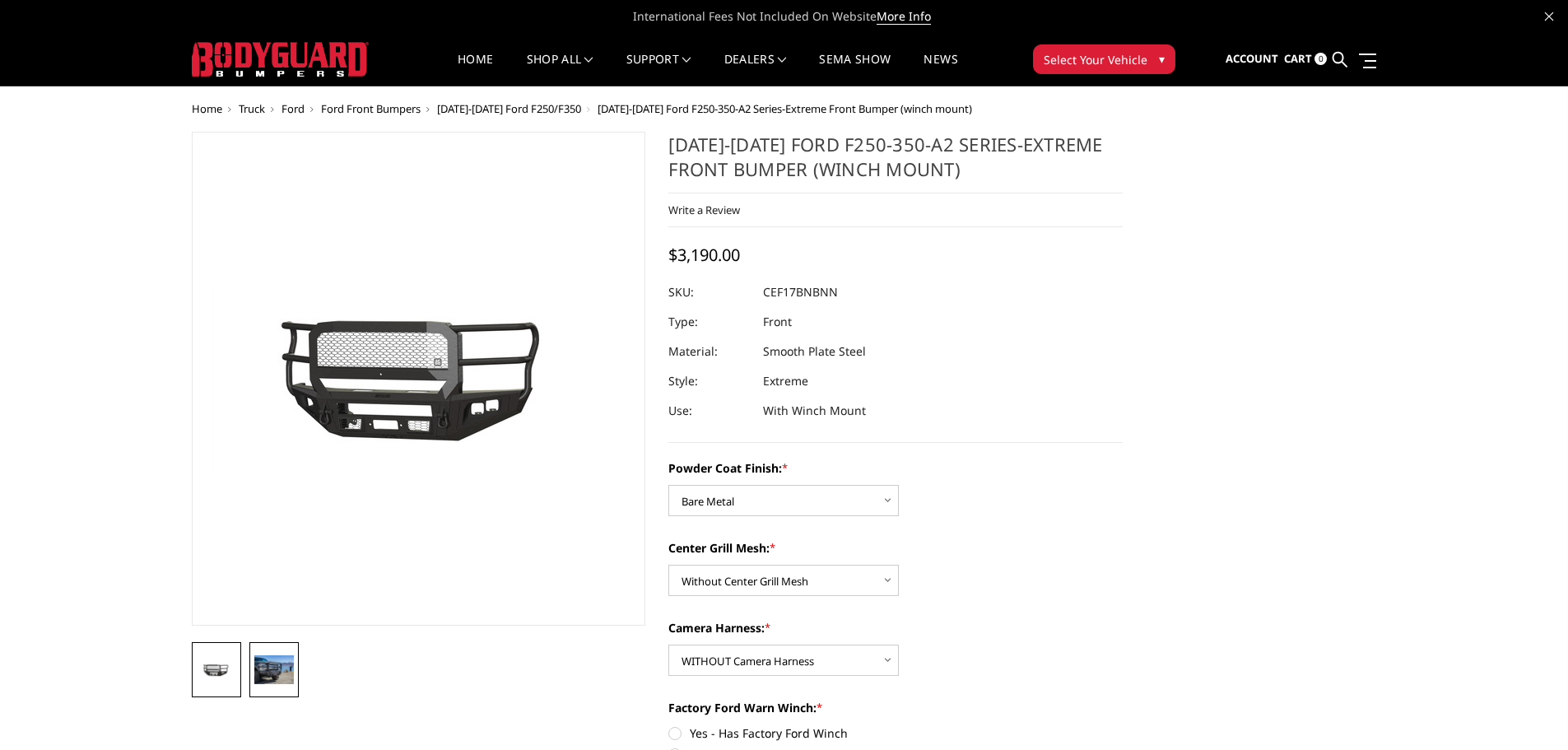
click at [272, 665] on img at bounding box center [274, 670] width 40 height 28
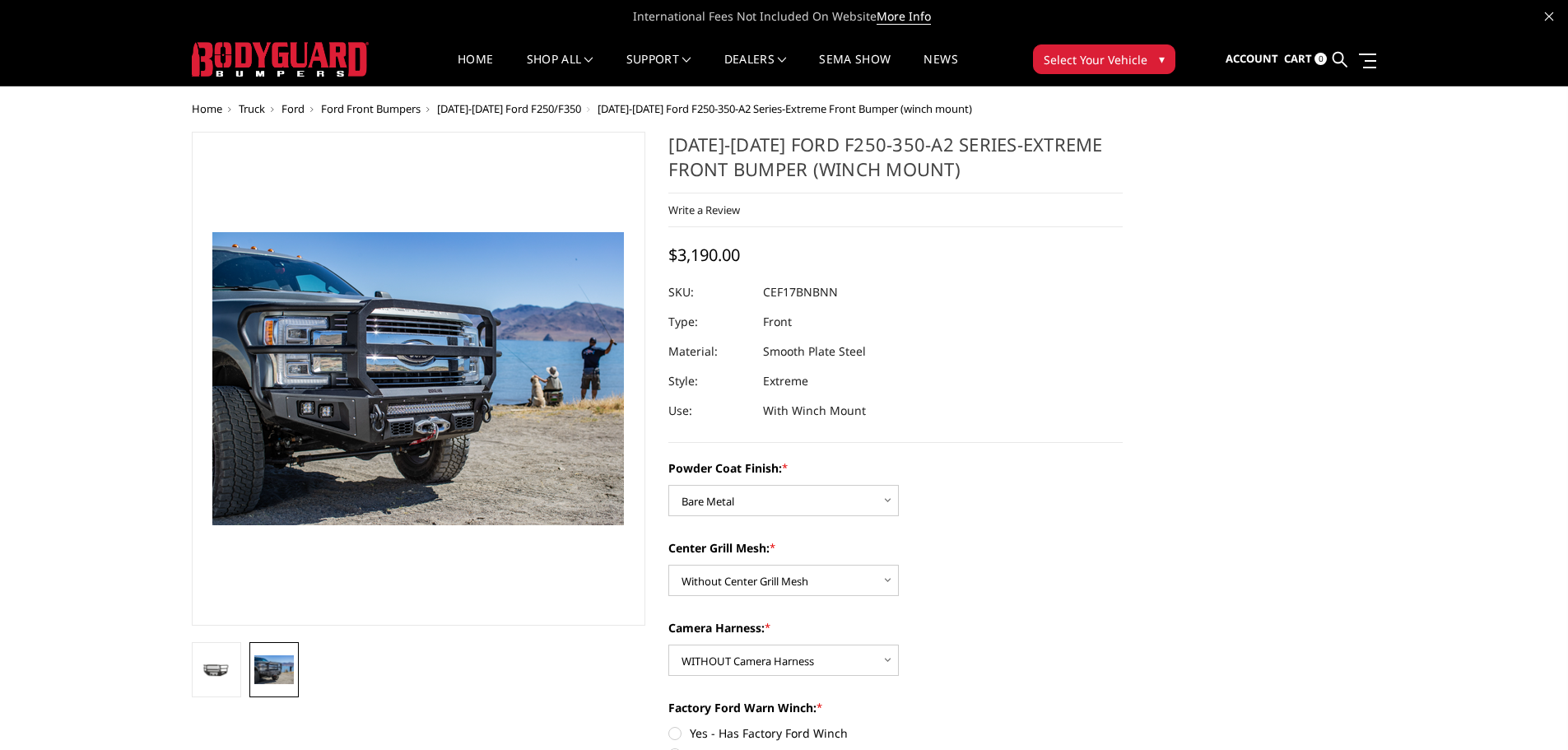
click at [379, 419] on img at bounding box center [490, 349] width 1053 height 751
